Goal: Information Seeking & Learning: Learn about a topic

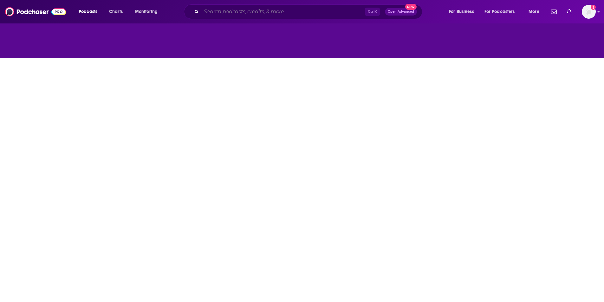
click at [221, 13] on input "Search podcasts, credits, & more..." at bounding box center [283, 12] width 164 height 10
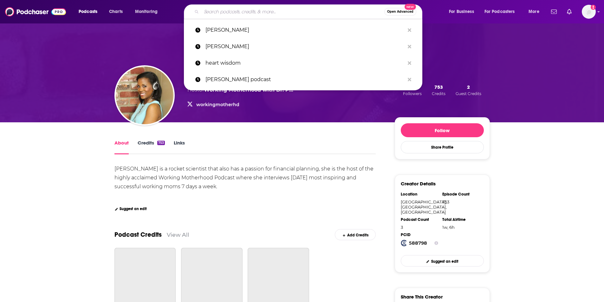
click at [221, 13] on input "Search podcasts, credits, & more..." at bounding box center [292, 12] width 183 height 10
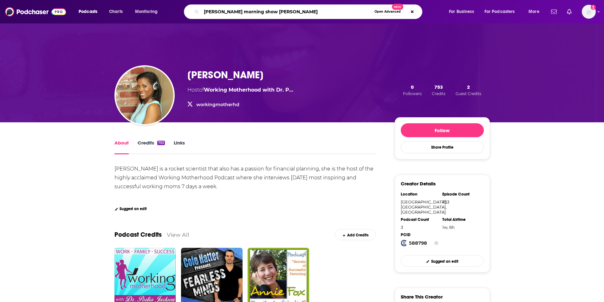
type input "[PERSON_NAME] morning show podcast"
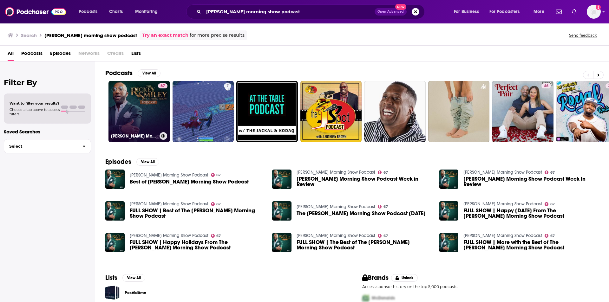
click at [130, 110] on link "67 [PERSON_NAME] Morning Show Podcast" at bounding box center [139, 112] width 62 height 62
